Goal: Information Seeking & Learning: Learn about a topic

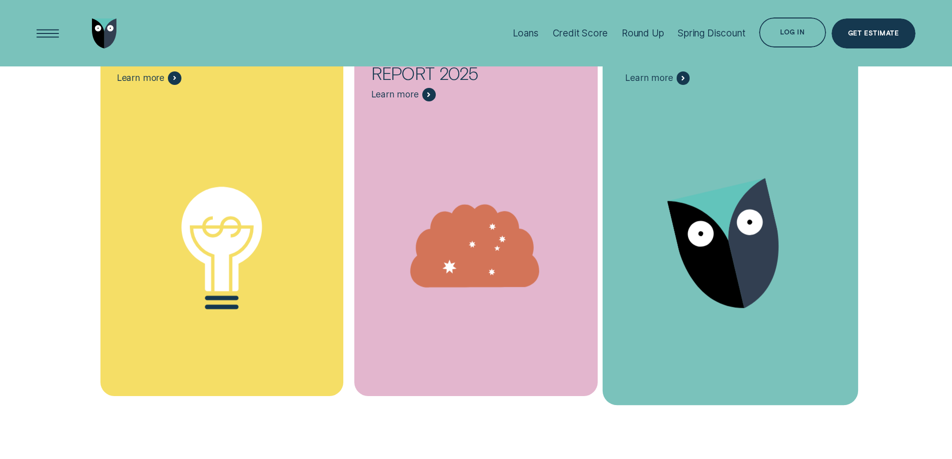
scroll to position [5746, 0]
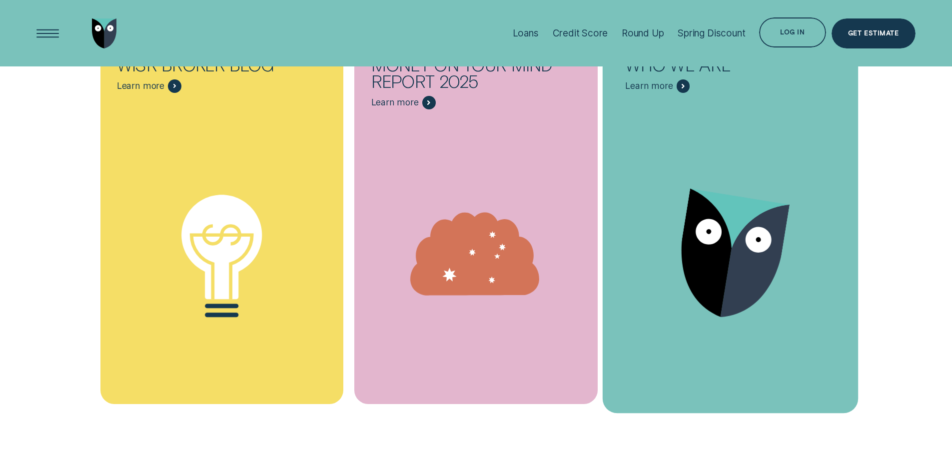
click at [730, 189] on icon "Who we are - Learn more" at bounding box center [705, 253] width 69 height 128
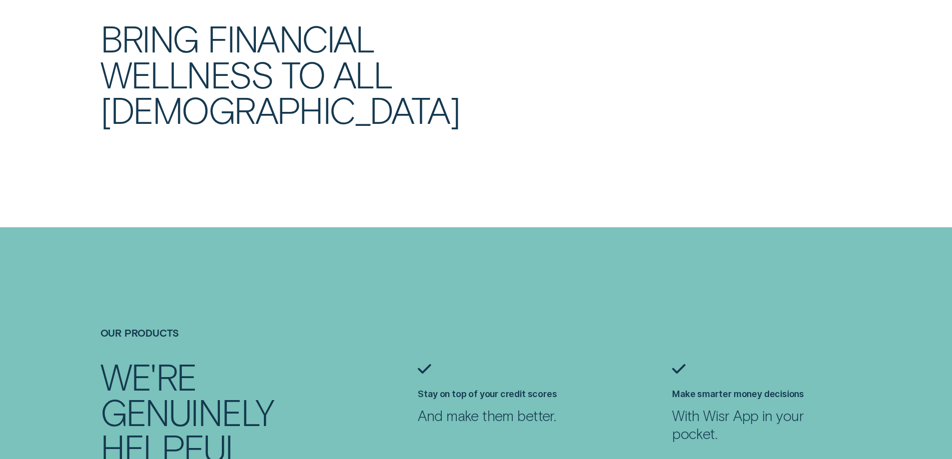
scroll to position [899, 0]
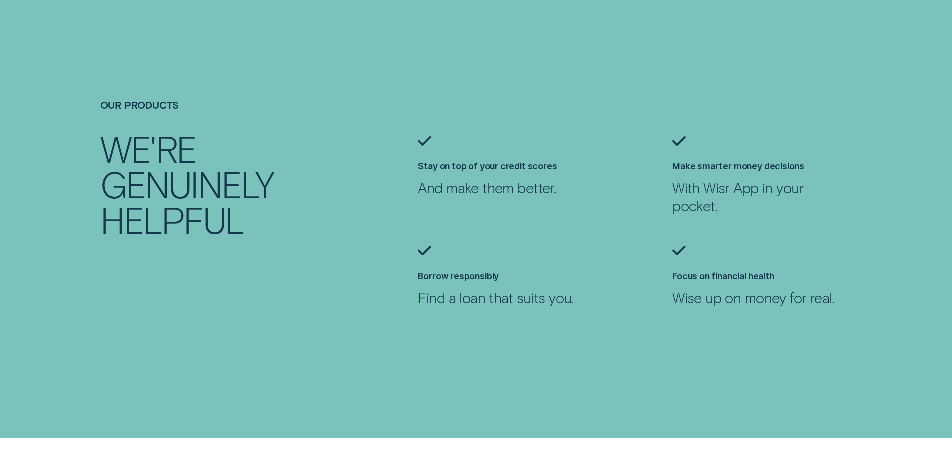
click at [181, 215] on h2 "We're genuinely helpful" at bounding box center [210, 184] width 220 height 106
click at [147, 110] on h4 "Our products" at bounding box center [221, 104] width 243 height 11
drag, startPoint x: 242, startPoint y: 256, endPoint x: 221, endPoint y: 264, distance: 22.3
click at [233, 260] on div "Our products We're genuinely helpful Stay on top of your credit scores And make…" at bounding box center [476, 218] width 890 height 238
click at [182, 296] on div "Our products We're genuinely helpful Stay on top of your credit scores And make…" at bounding box center [476, 218] width 890 height 238
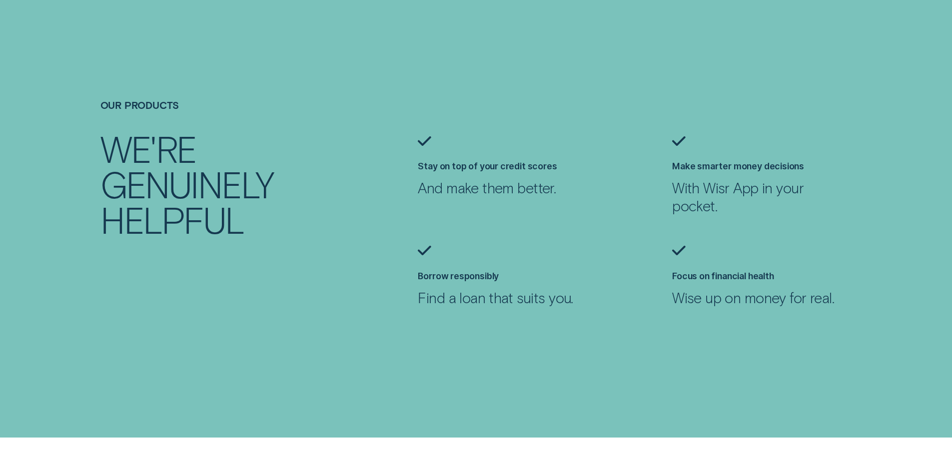
click at [127, 101] on h4 "Our products" at bounding box center [221, 104] width 243 height 11
click at [175, 321] on div at bounding box center [476, 219] width 952 height 438
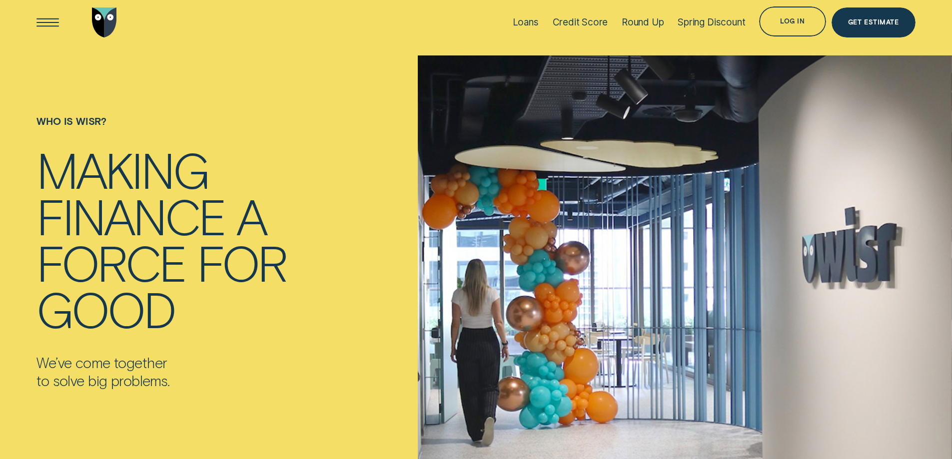
scroll to position [0, 0]
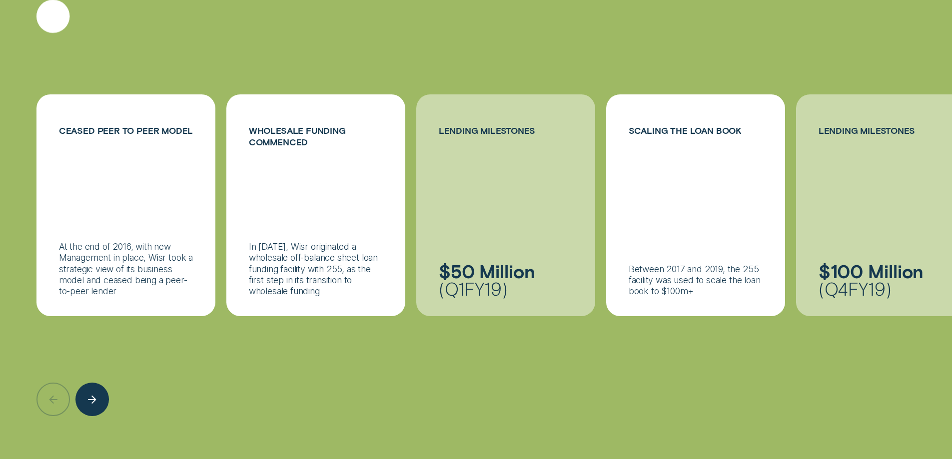
scroll to position [1599, 0]
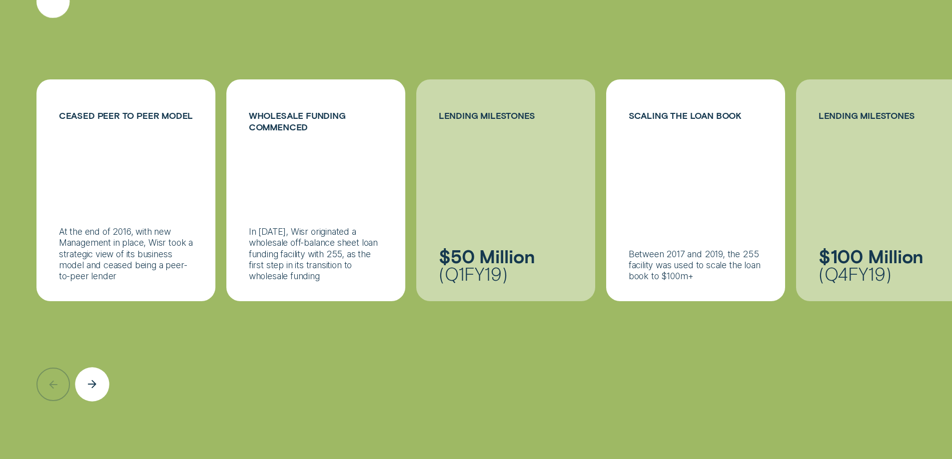
click at [97, 374] on div "Next button" at bounding box center [92, 385] width 34 height 34
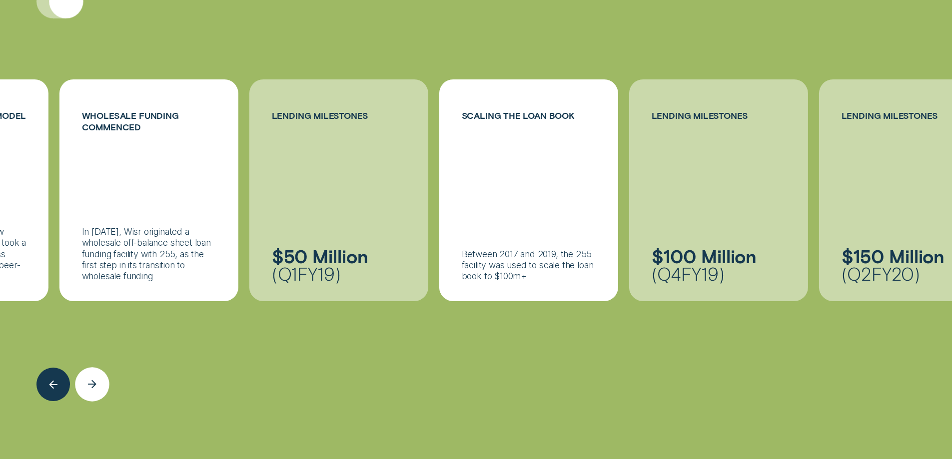
click at [97, 374] on div "Next button" at bounding box center [92, 385] width 34 height 34
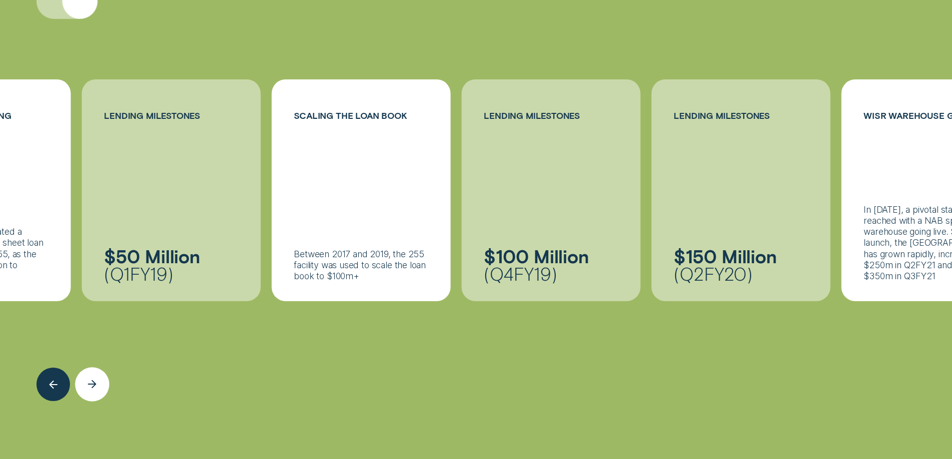
click at [97, 374] on div "Next button" at bounding box center [92, 385] width 34 height 34
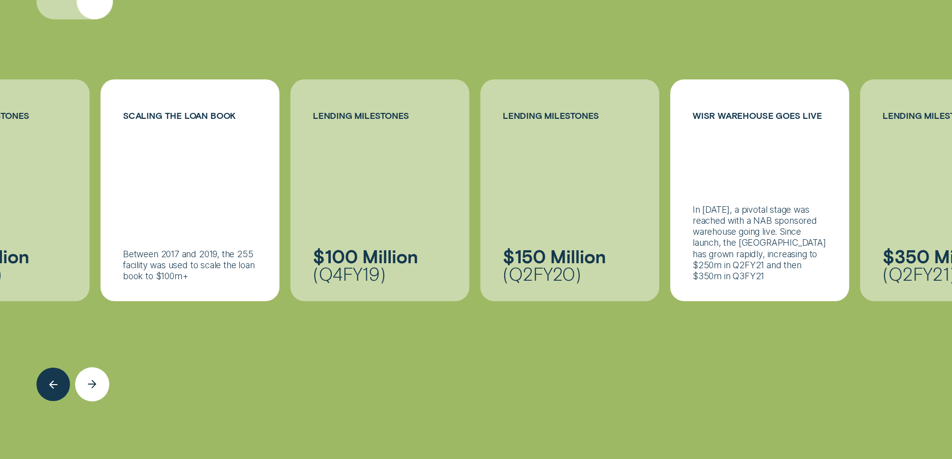
click at [97, 374] on div "Next button" at bounding box center [92, 385] width 34 height 34
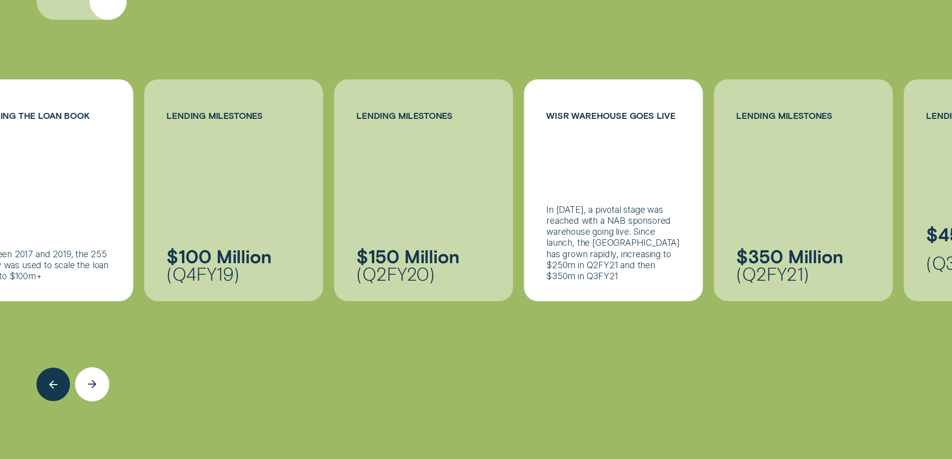
click at [97, 374] on div "Next button" at bounding box center [92, 385] width 34 height 34
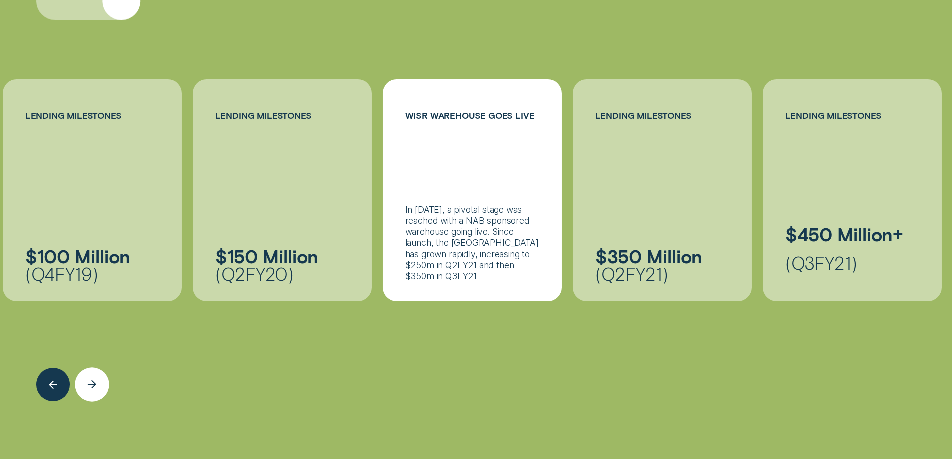
click at [97, 374] on div "Next button" at bounding box center [92, 385] width 34 height 34
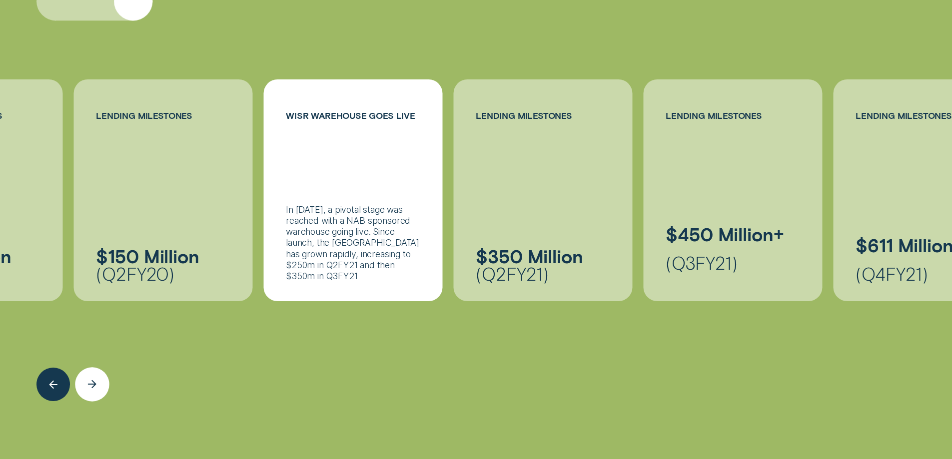
click at [97, 374] on div "Next button" at bounding box center [92, 385] width 34 height 34
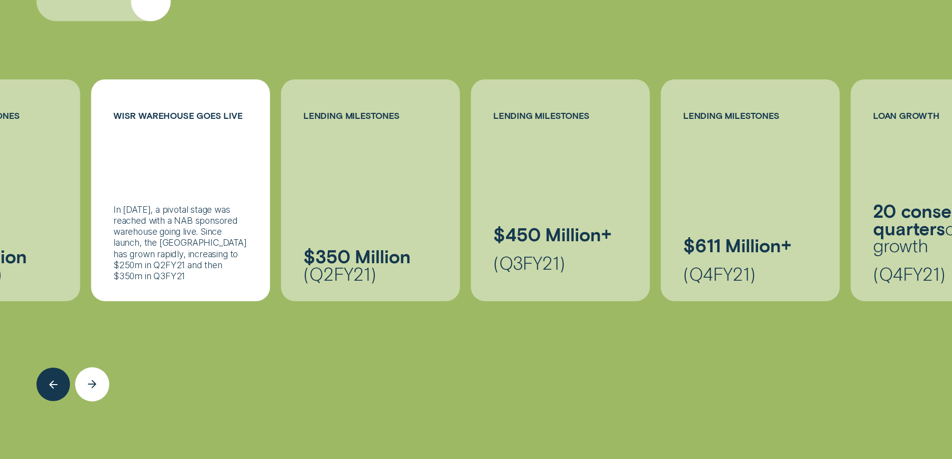
click at [97, 374] on div "Next button" at bounding box center [92, 385] width 34 height 34
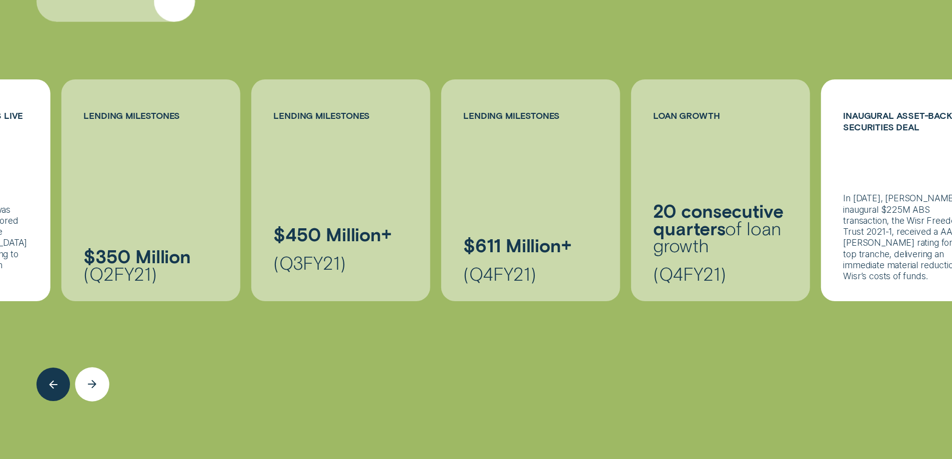
click at [97, 374] on div "Next button" at bounding box center [92, 385] width 34 height 34
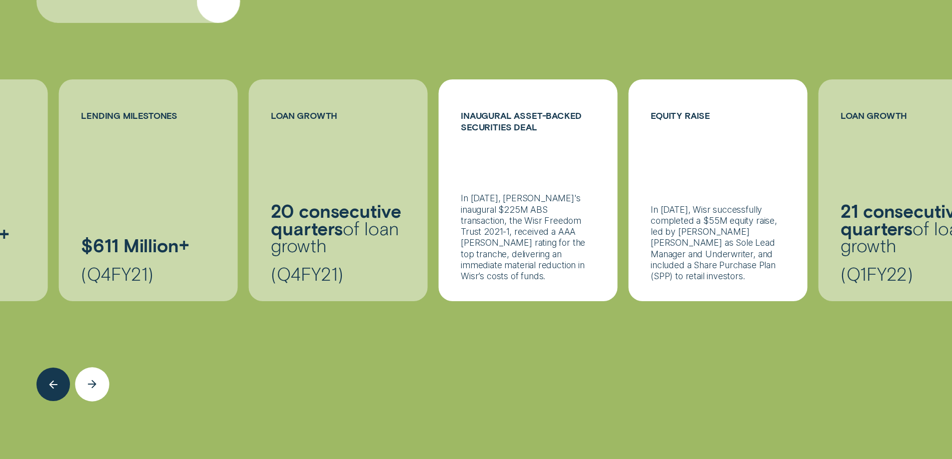
click at [97, 374] on div "Next button" at bounding box center [92, 385] width 34 height 34
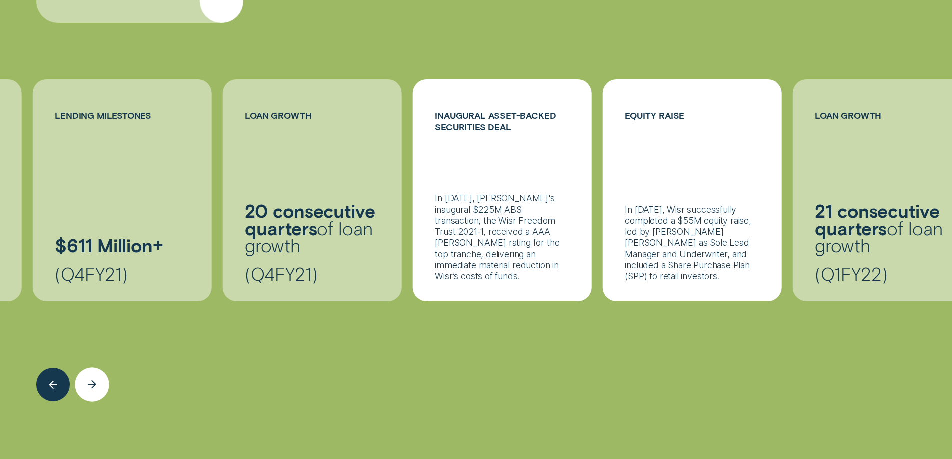
click at [97, 374] on div "Next button" at bounding box center [92, 385] width 34 height 34
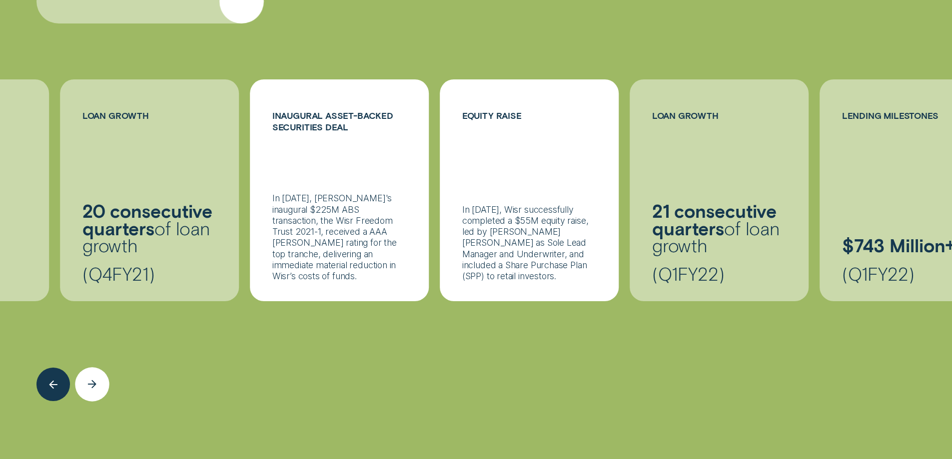
click at [97, 374] on div "Next button" at bounding box center [92, 385] width 34 height 34
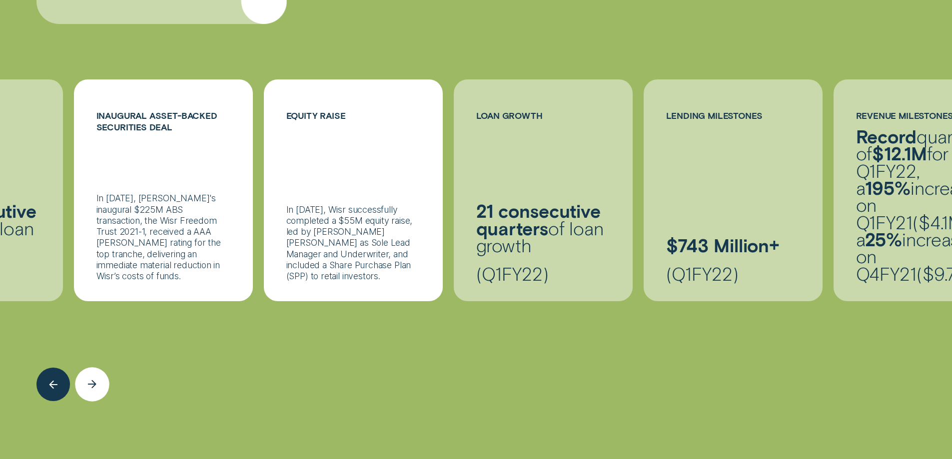
click at [97, 374] on div "Next button" at bounding box center [92, 385] width 34 height 34
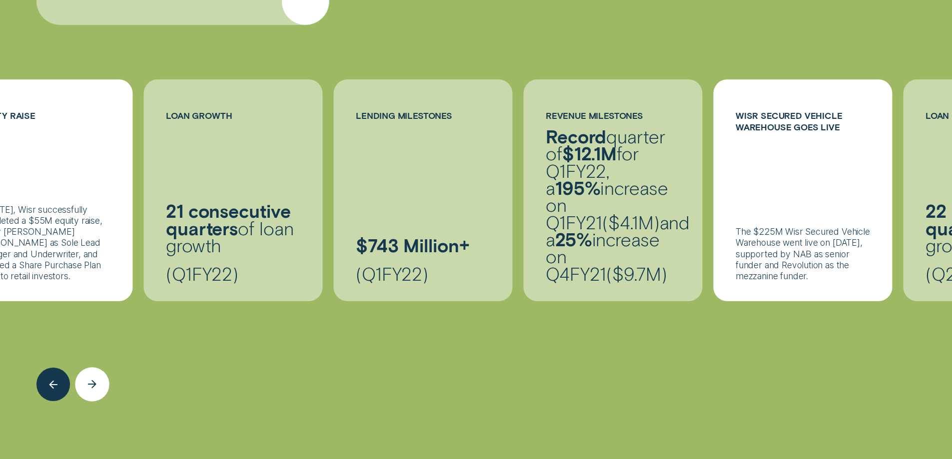
click at [97, 374] on div "Next button" at bounding box center [92, 385] width 34 height 34
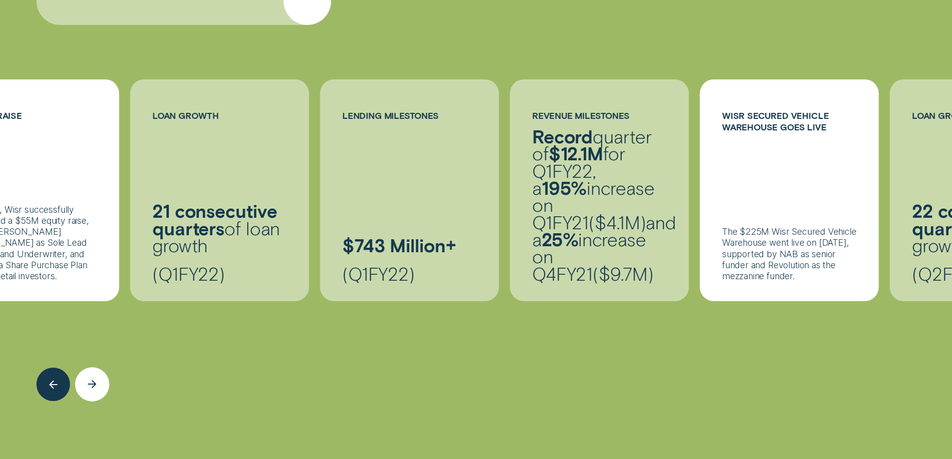
click at [97, 374] on div "Next button" at bounding box center [92, 385] width 34 height 34
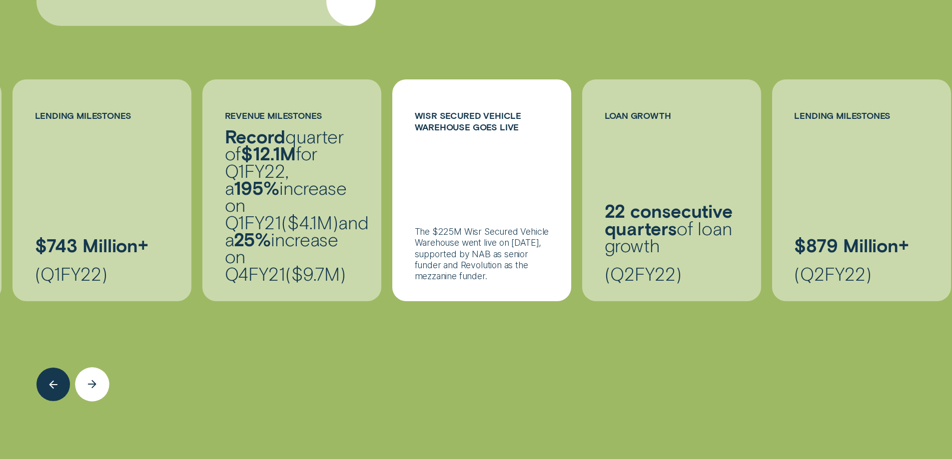
click at [97, 374] on div "Next button" at bounding box center [92, 385] width 34 height 34
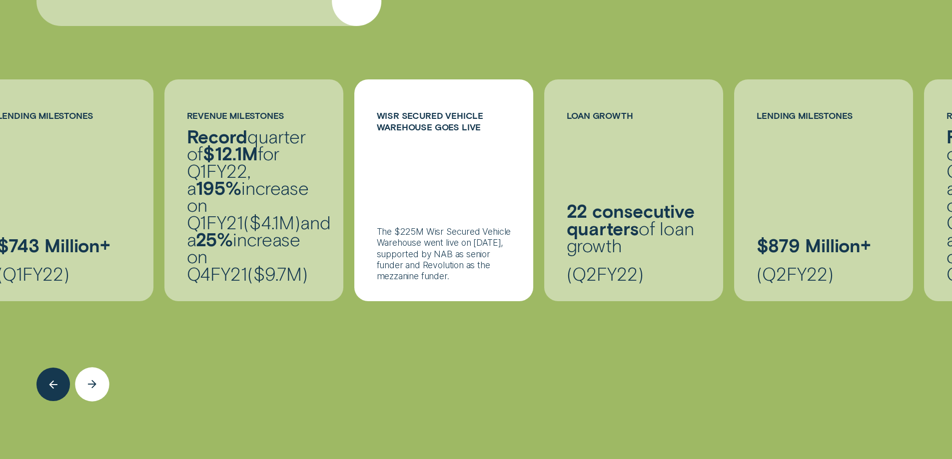
click at [97, 374] on div "Next button" at bounding box center [92, 385] width 34 height 34
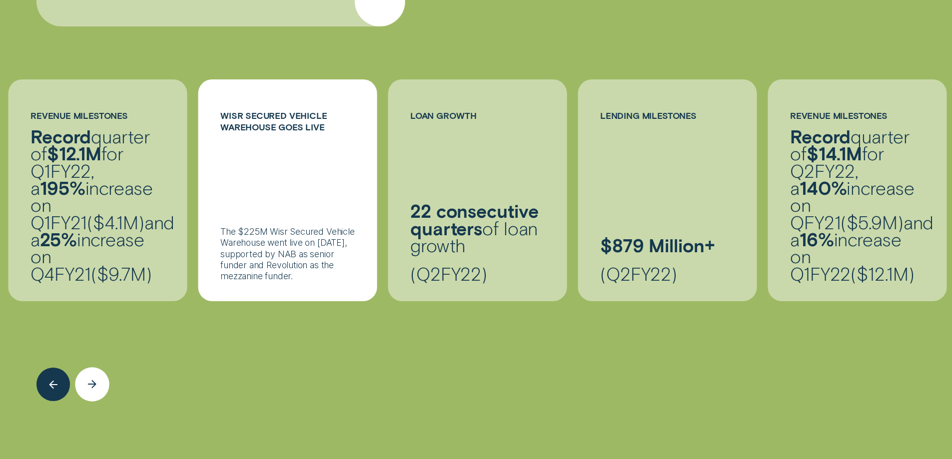
click at [97, 374] on div "Next button" at bounding box center [92, 385] width 34 height 34
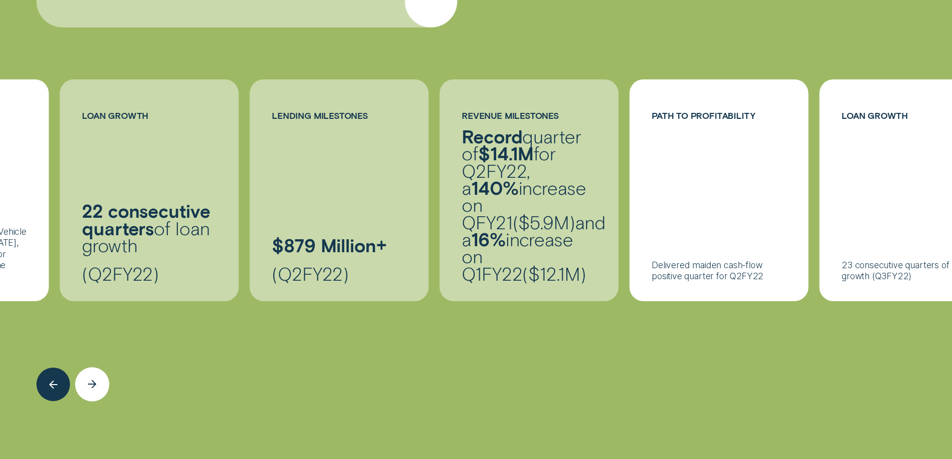
click at [97, 374] on div "Next button" at bounding box center [92, 385] width 34 height 34
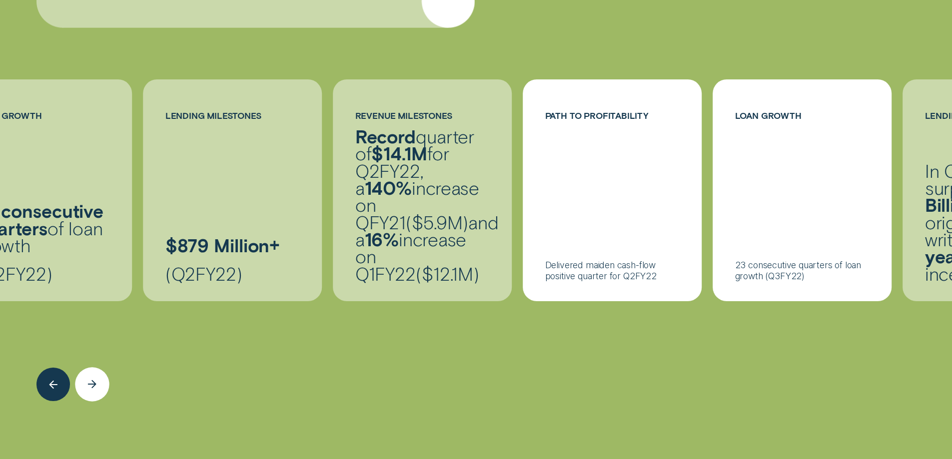
click at [97, 374] on div "Next button" at bounding box center [92, 385] width 34 height 34
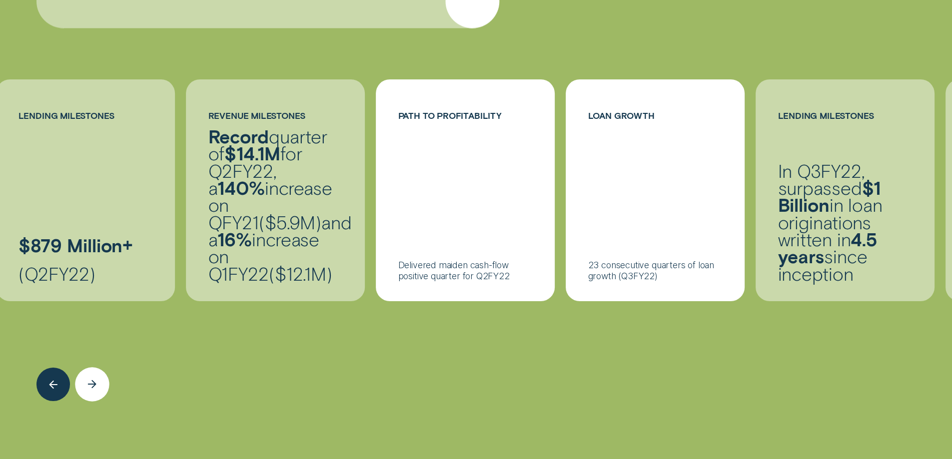
click at [97, 374] on div "Next button" at bounding box center [92, 385] width 34 height 34
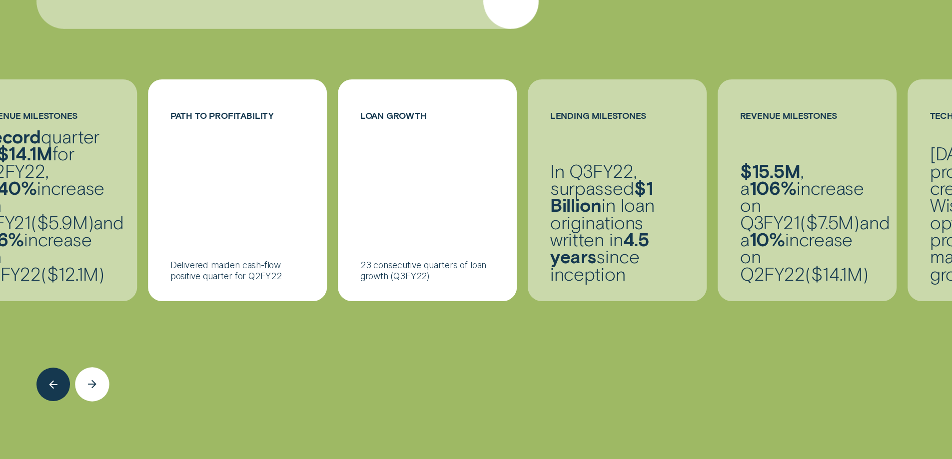
click at [97, 374] on div "Next button" at bounding box center [92, 385] width 34 height 34
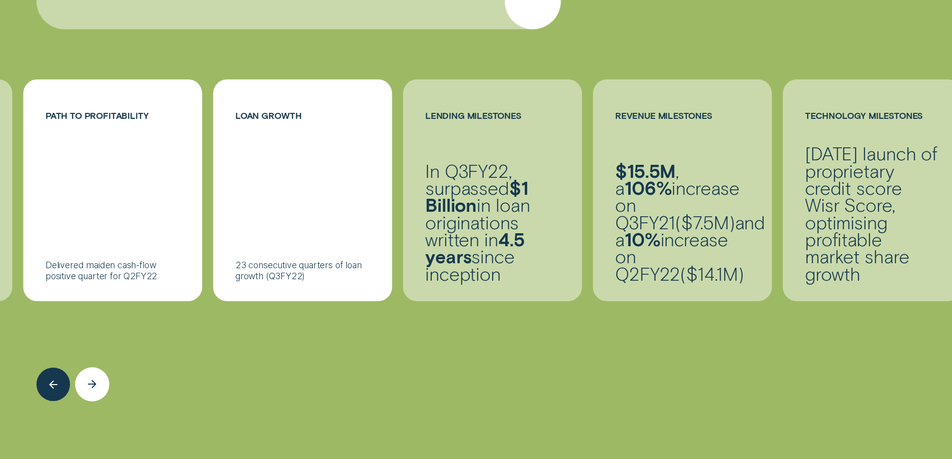
click at [97, 374] on div "Next button" at bounding box center [92, 385] width 34 height 34
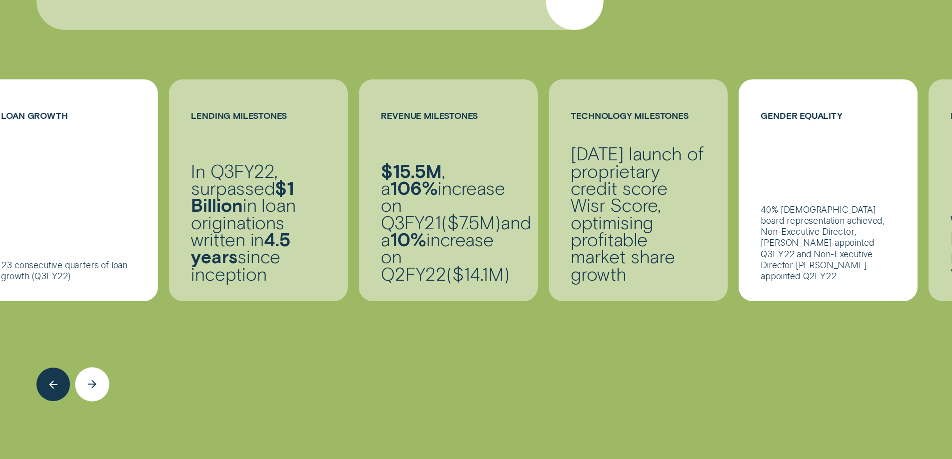
click at [97, 374] on div "Next button" at bounding box center [92, 385] width 34 height 34
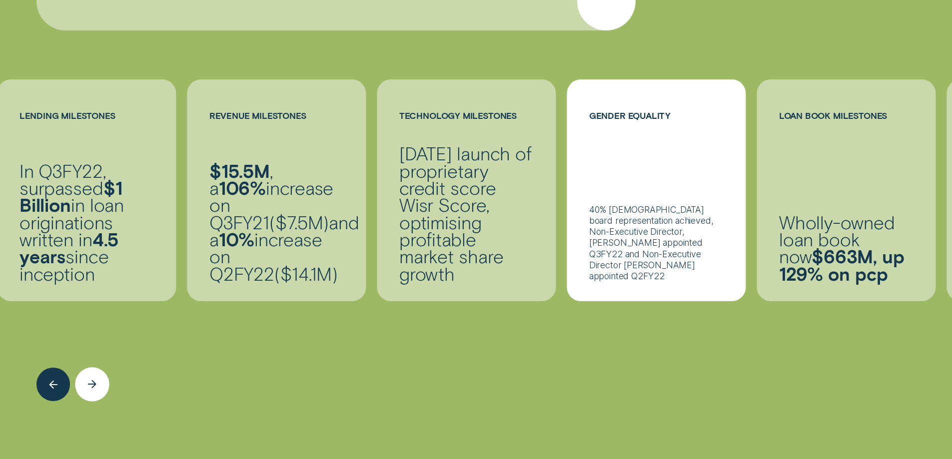
click at [97, 374] on div "Next button" at bounding box center [92, 385] width 34 height 34
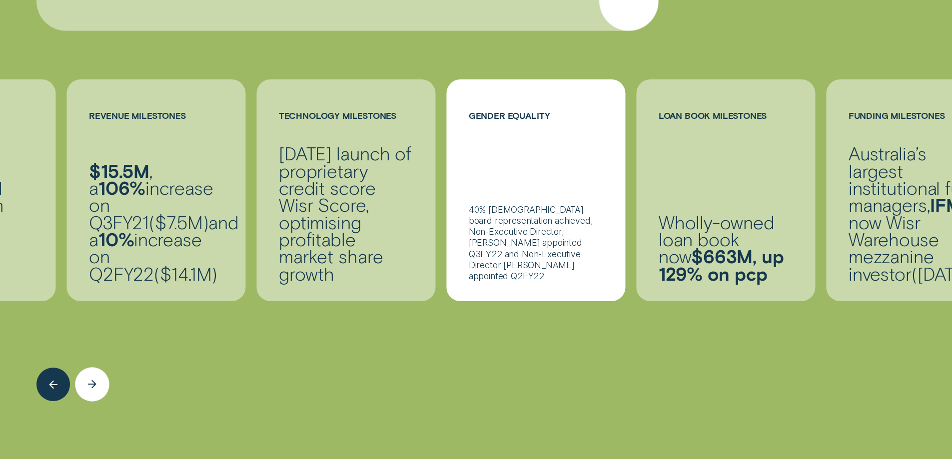
click at [97, 374] on div "Next button" at bounding box center [92, 385] width 34 height 34
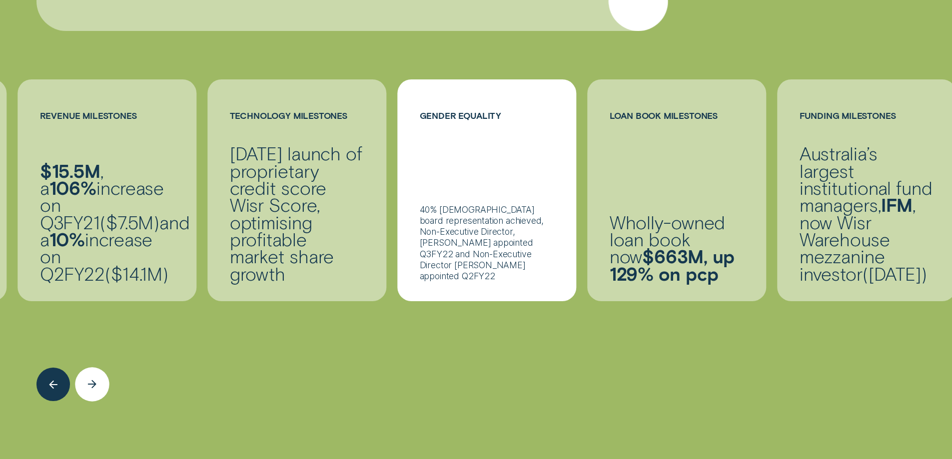
click at [97, 374] on div "Next button" at bounding box center [92, 385] width 34 height 34
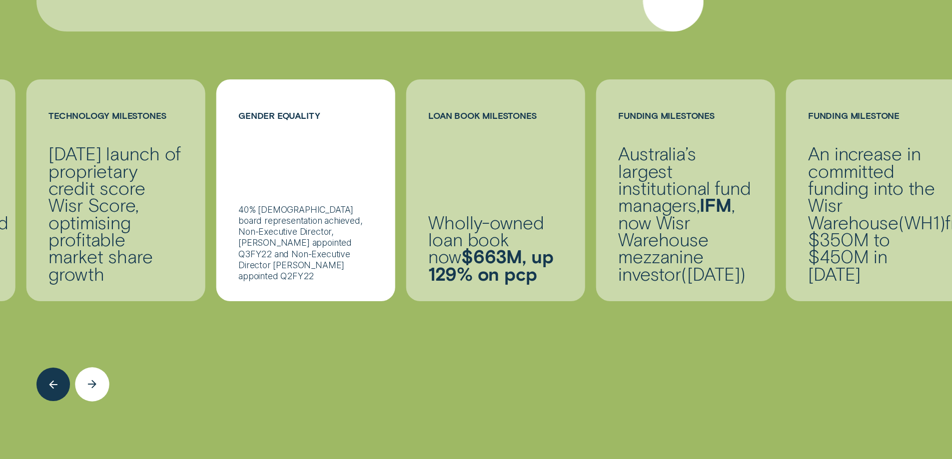
click at [97, 374] on div "Next button" at bounding box center [92, 385] width 34 height 34
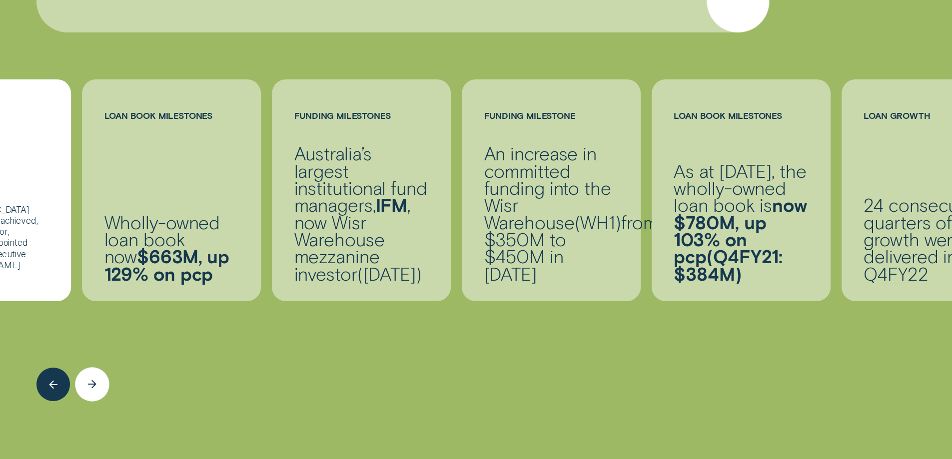
click at [97, 374] on div "Next button" at bounding box center [92, 385] width 34 height 34
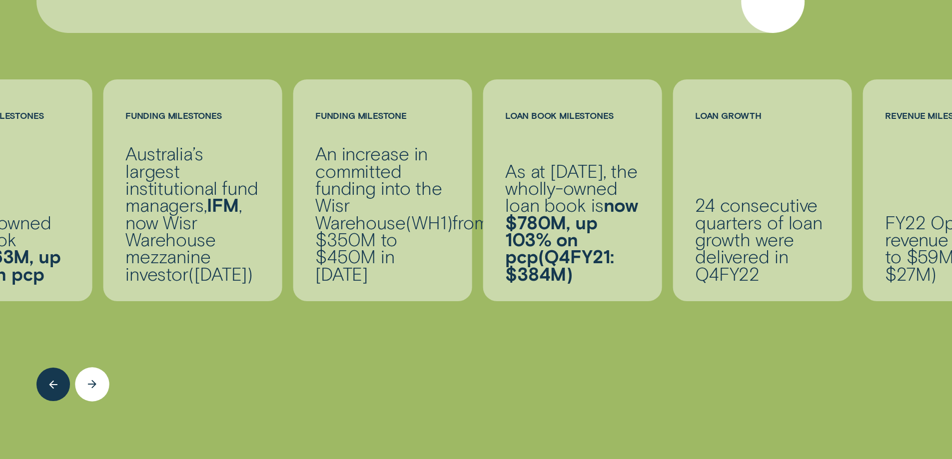
click at [94, 385] on icon "Next button" at bounding box center [91, 385] width 7 height 0
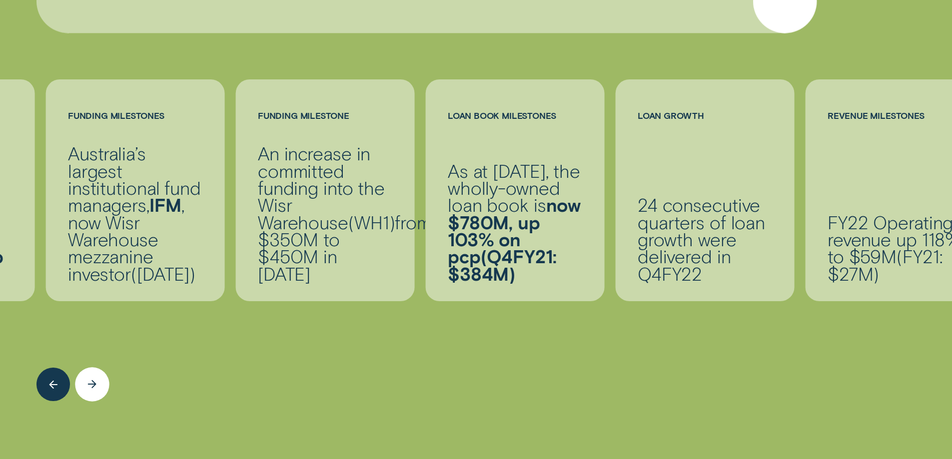
click at [94, 385] on icon "Next button" at bounding box center [91, 385] width 7 height 0
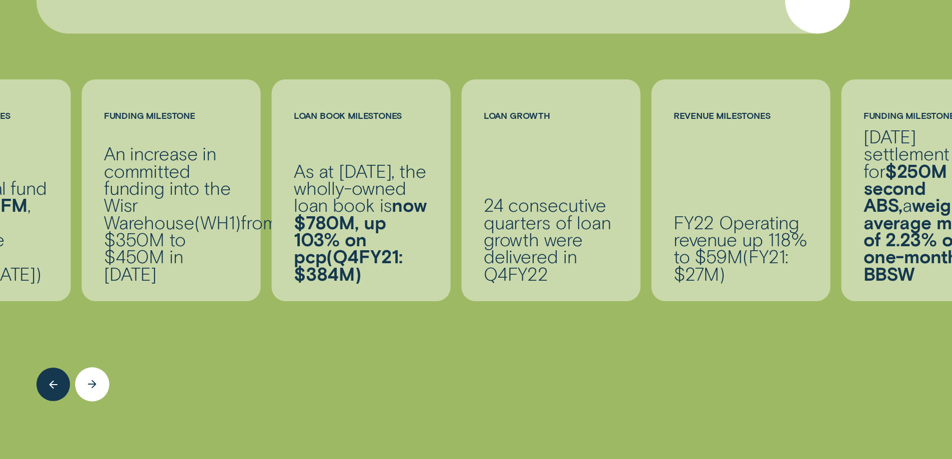
click at [94, 385] on icon "Next button" at bounding box center [91, 385] width 7 height 0
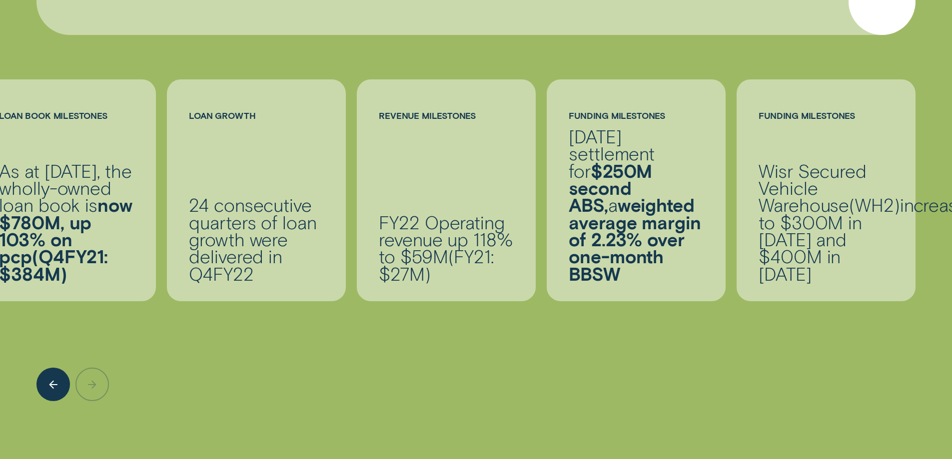
click at [94, 384] on div at bounding box center [475, 351] width 878 height 100
click at [94, 385] on div at bounding box center [475, 351] width 878 height 100
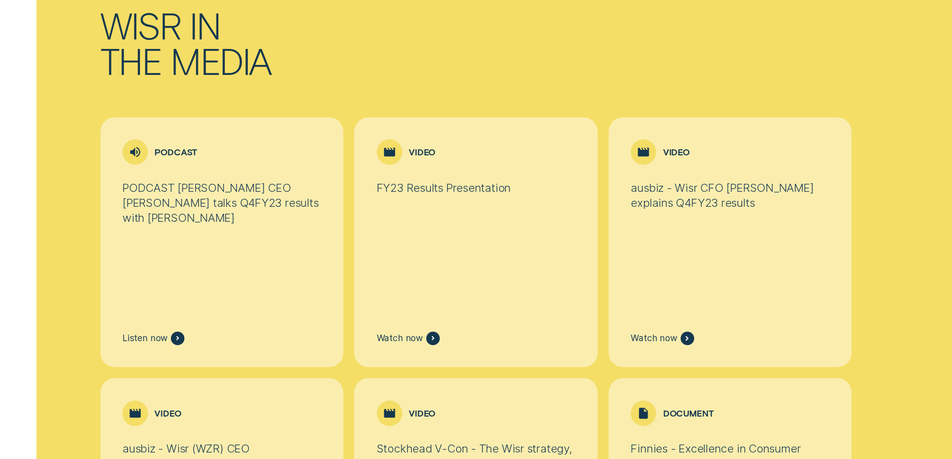
scroll to position [2514, 0]
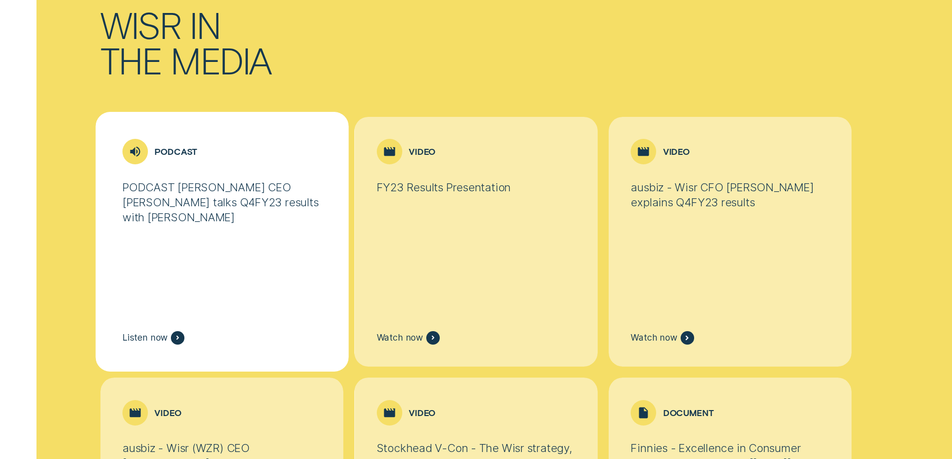
click at [179, 337] on div at bounding box center [177, 337] width 13 height 13
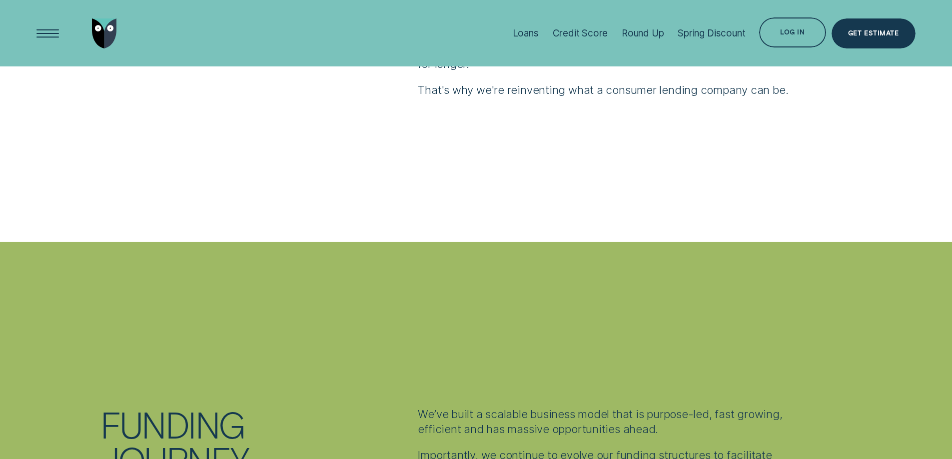
scroll to position [0, 0]
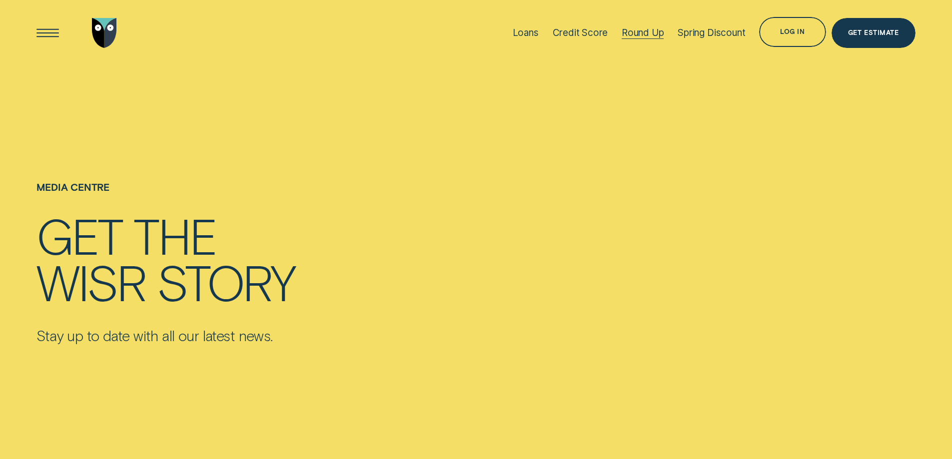
click at [656, 33] on div "Round Up" at bounding box center [643, 32] width 42 height 11
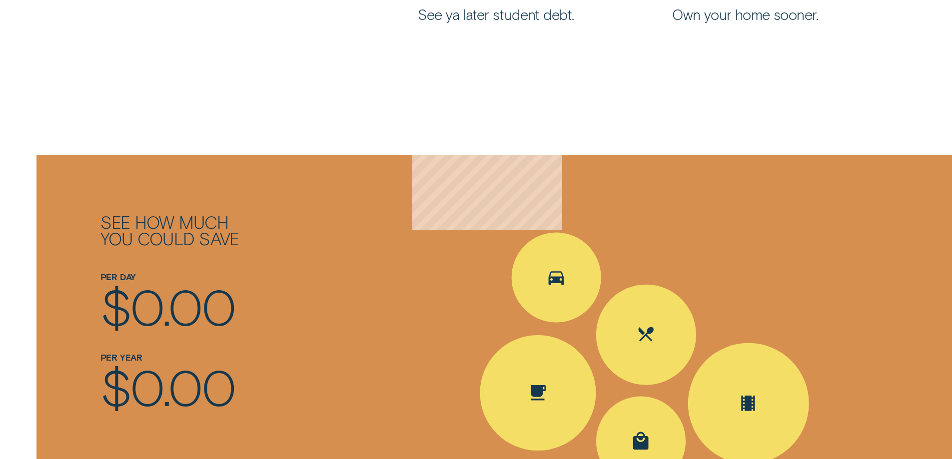
scroll to position [1499, 0]
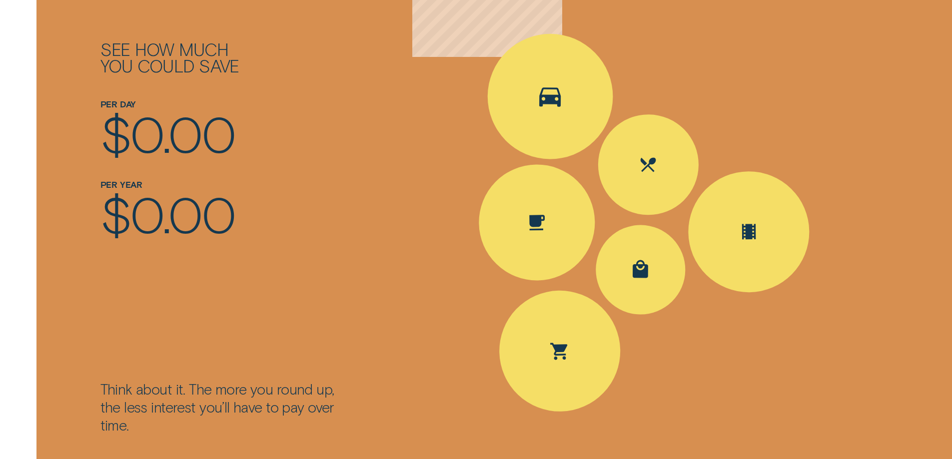
click at [551, 105] on icon "Spent Transport $5.60; The round up $0.40" at bounding box center [550, 95] width 31 height 29
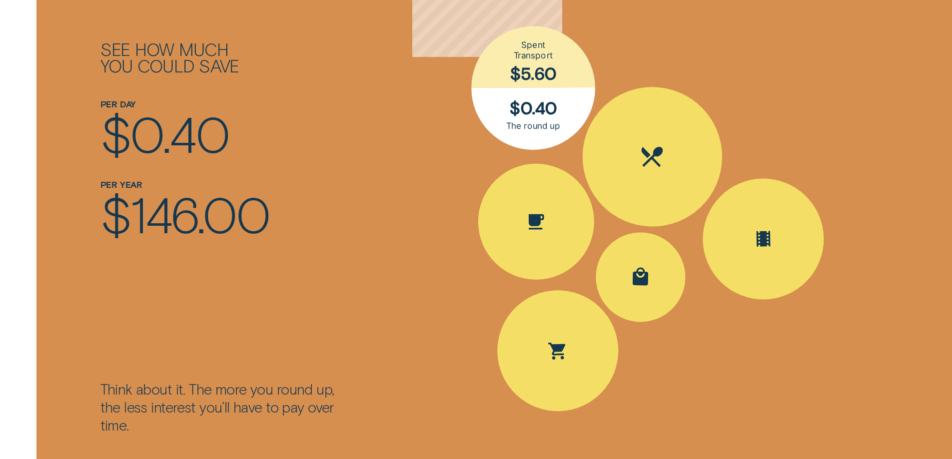
click at [648, 149] on icon "Spent Eating out $25.10; The round up $0.90" at bounding box center [652, 156] width 31 height 21
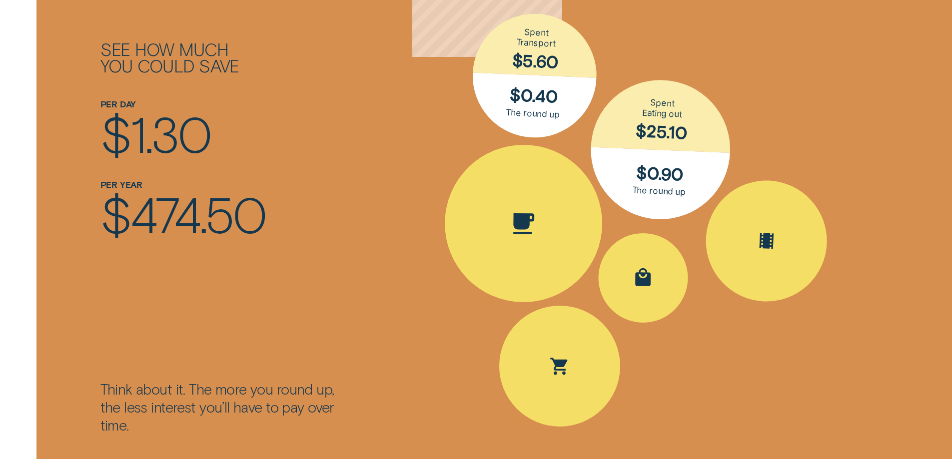
click at [562, 228] on div "Spent Coffee $4.20; The round up $0.80" at bounding box center [523, 223] width 159 height 159
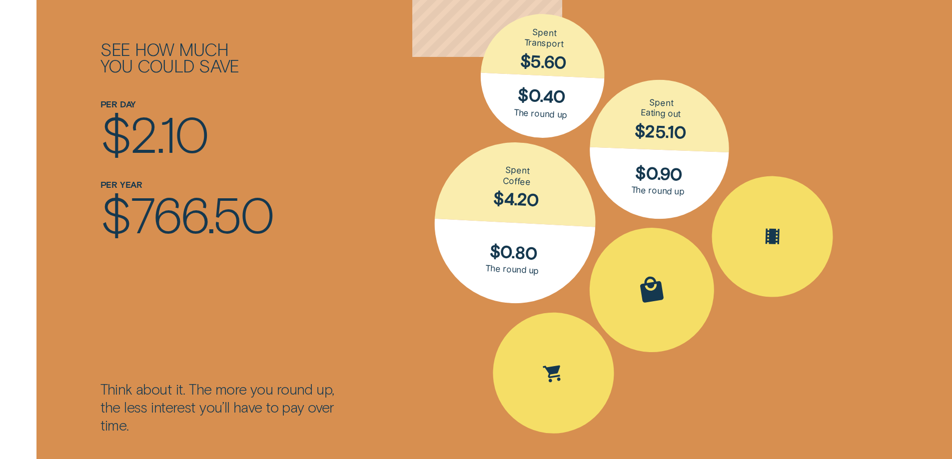
click at [643, 255] on div "Spent Shopping $30.50; The round up $0.50" at bounding box center [651, 289] width 143 height 143
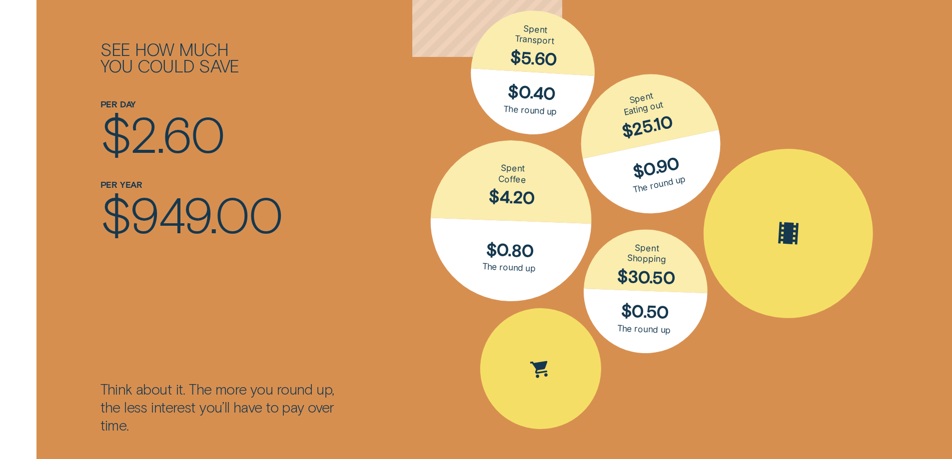
click at [775, 236] on icon "Spent Entertainment $16.30; The round up $0.70" at bounding box center [788, 233] width 33 height 31
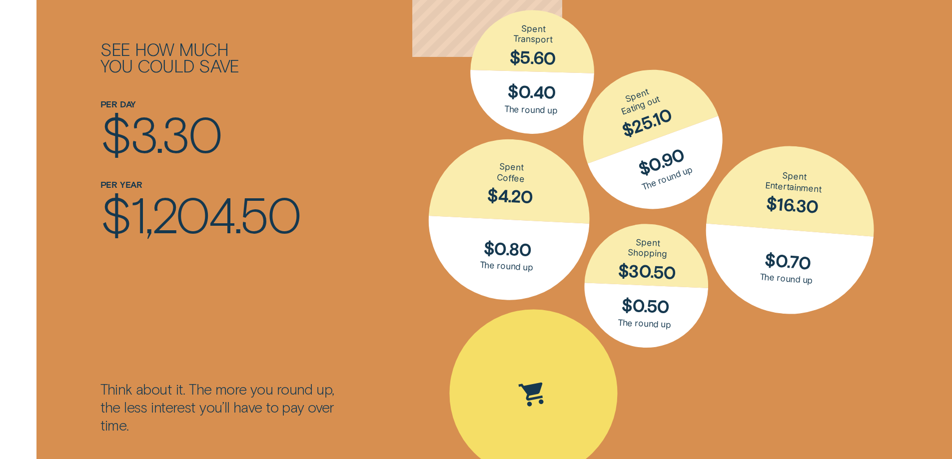
click at [558, 365] on div "Spent Groceries $15.25; The round up $0.75" at bounding box center [533, 393] width 197 height 197
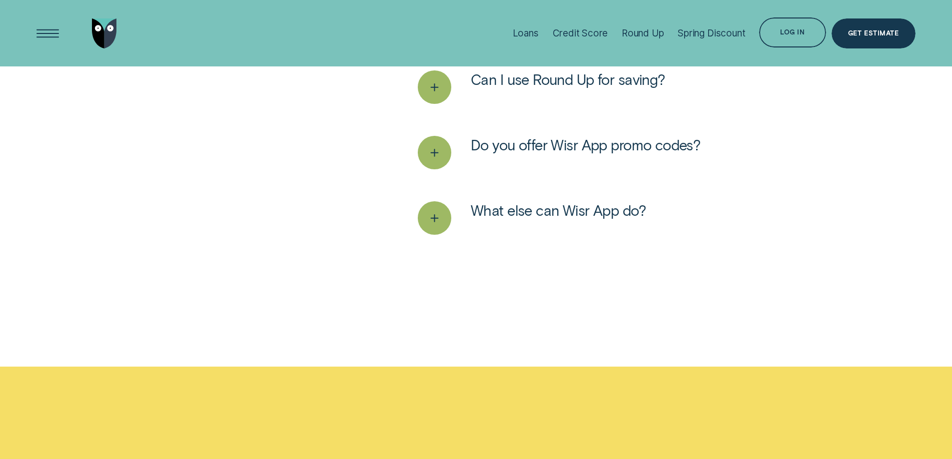
scroll to position [2698, 0]
